Goal: Navigation & Orientation: Understand site structure

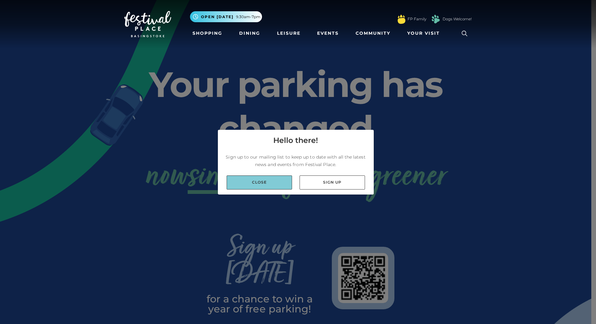
click at [273, 185] on link "Close" at bounding box center [258, 182] width 65 height 14
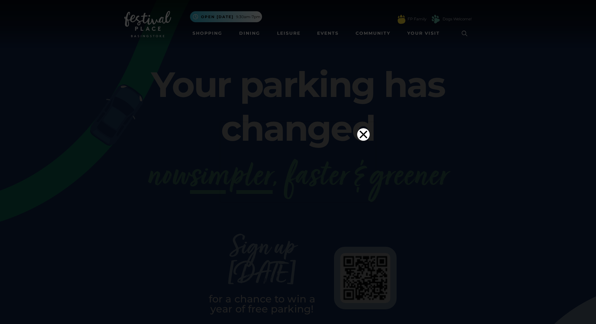
click at [363, 128] on icon "Close" at bounding box center [363, 134] width 13 height 13
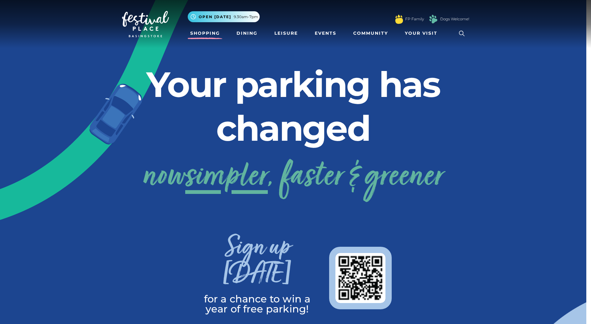
click at [208, 33] on link "Shopping" at bounding box center [205, 34] width 35 height 12
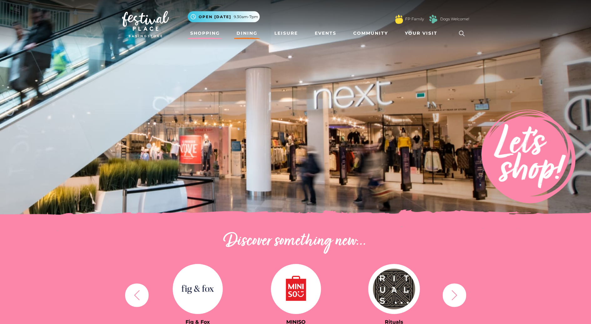
click at [252, 34] on link "Dining" at bounding box center [247, 34] width 26 height 12
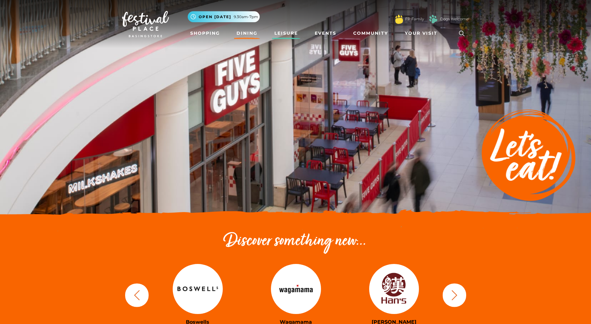
click at [285, 33] on link "Leisure" at bounding box center [286, 34] width 28 height 12
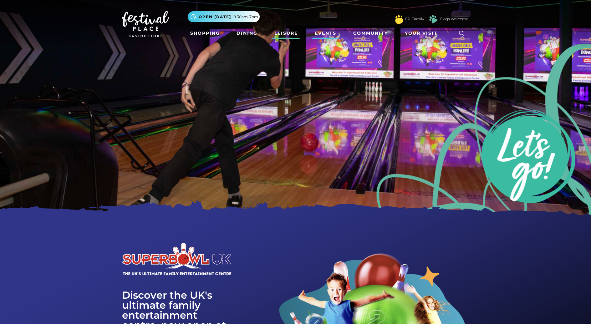
click at [329, 33] on link "Events" at bounding box center [325, 34] width 27 height 12
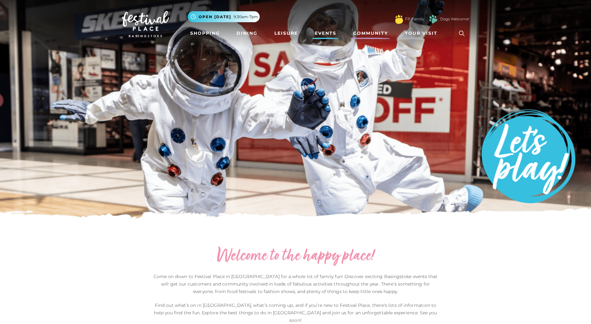
click at [378, 33] on link "Community" at bounding box center [371, 34] width 40 height 12
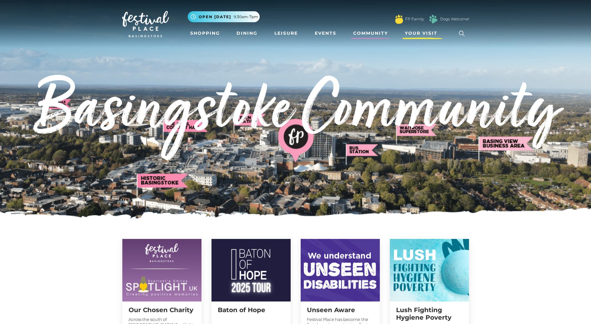
click at [412, 34] on span "Your Visit" at bounding box center [421, 33] width 33 height 7
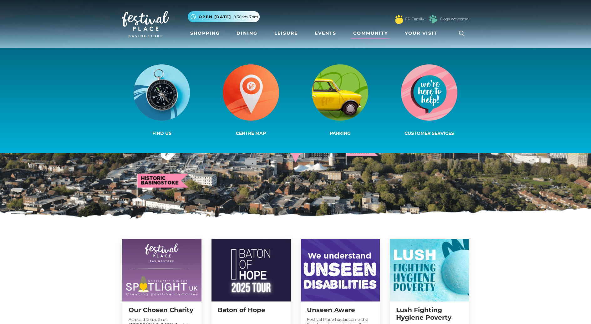
click at [226, 16] on span "Open [DATE]" at bounding box center [215, 17] width 33 height 6
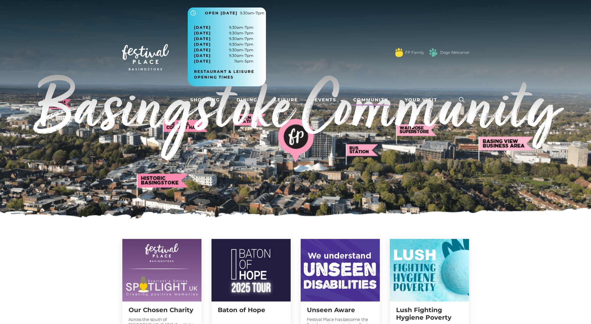
click at [164, 36] on div "Toggle navigation .st5{fill:none;stroke:#FFFFFF;stroke-width:2.29;stroke-miterl…" at bounding box center [295, 57] width 357 height 99
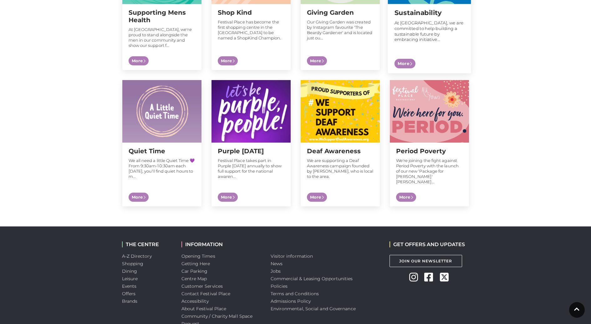
scroll to position [621, 0]
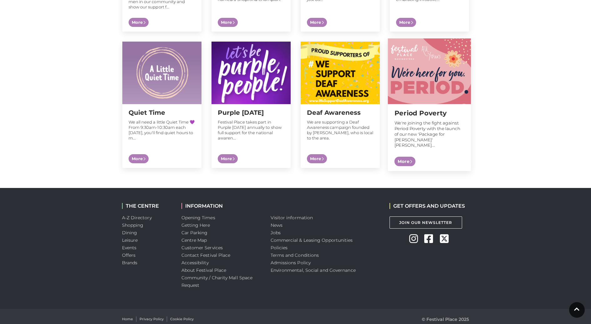
click at [450, 79] on img at bounding box center [429, 71] width 83 height 66
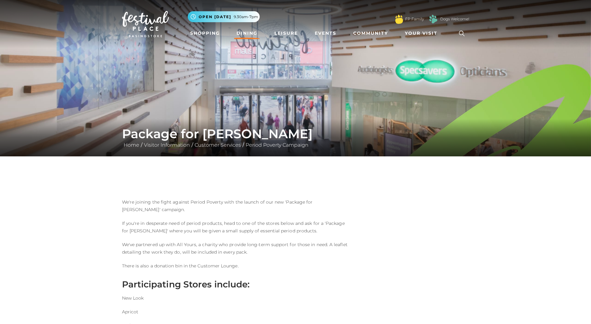
click at [241, 33] on link "Dining" at bounding box center [247, 34] width 26 height 12
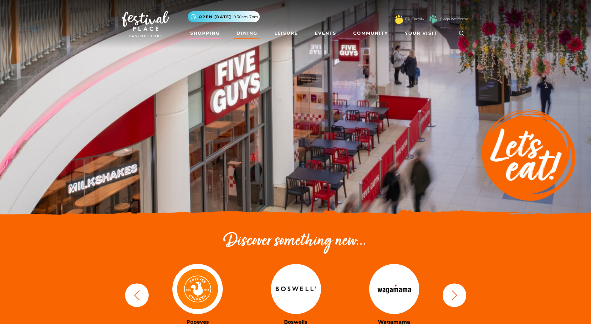
click at [204, 34] on link "Shopping" at bounding box center [205, 34] width 35 height 12
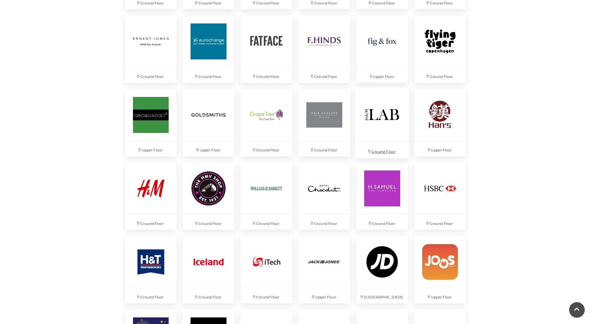
scroll to position [867, 0]
